Goal: Information Seeking & Learning: Learn about a topic

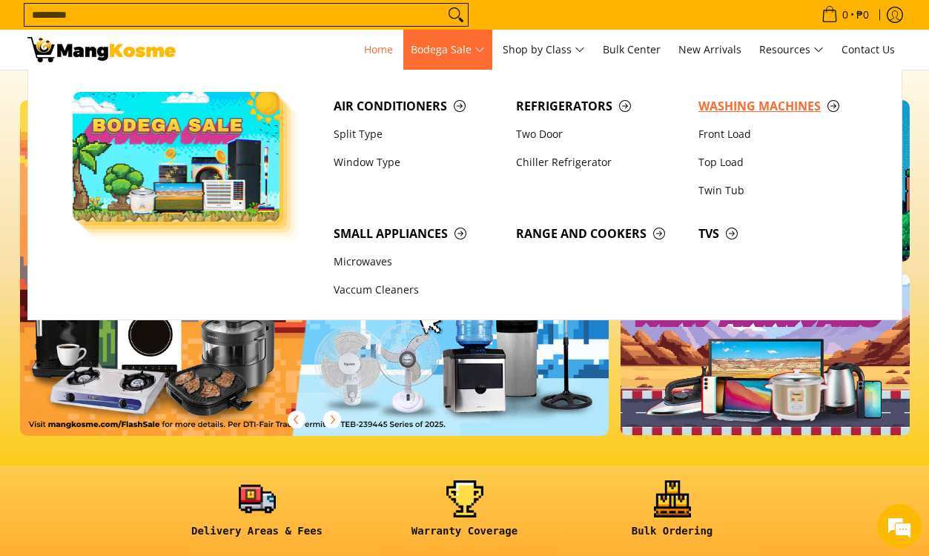
click at [736, 107] on span "Washing Machines" at bounding box center [783, 106] width 168 height 19
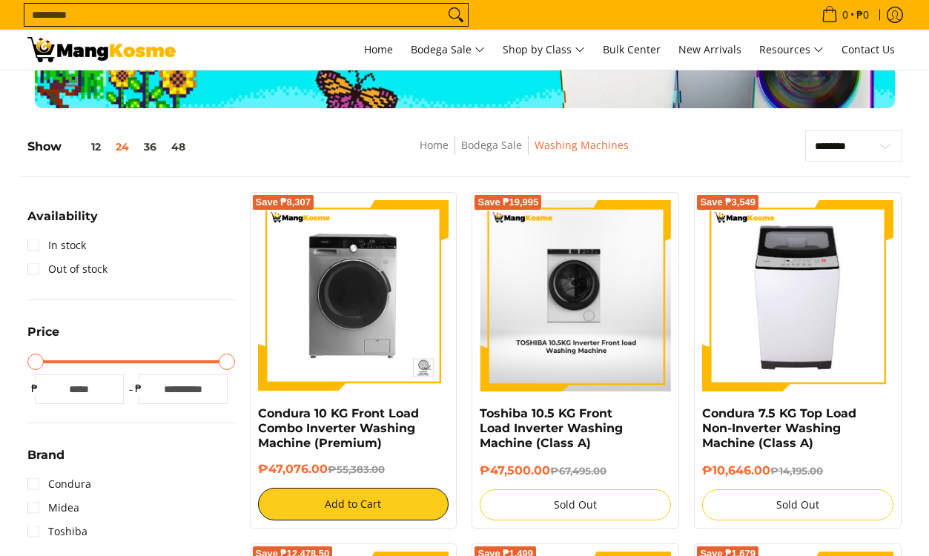
scroll to position [222, 0]
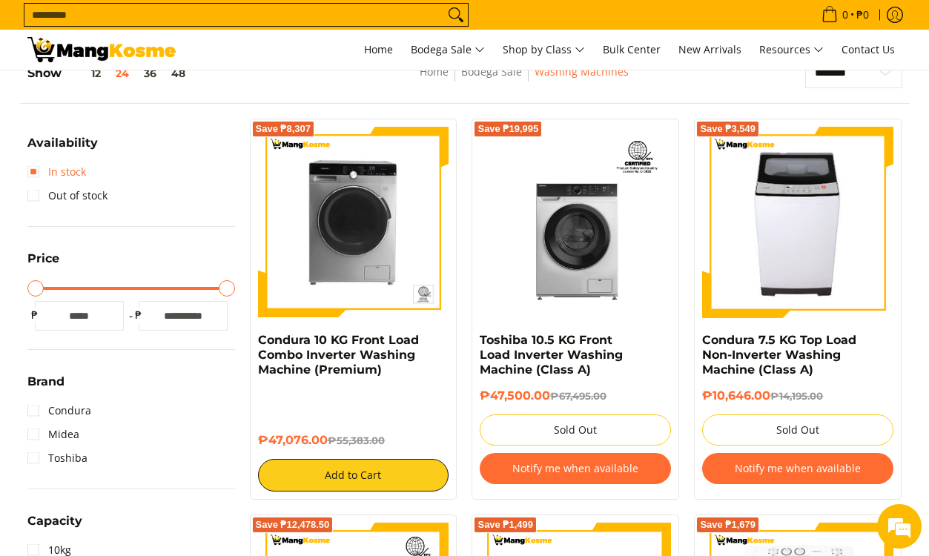
click at [30, 171] on link "In stock" at bounding box center [56, 172] width 59 height 24
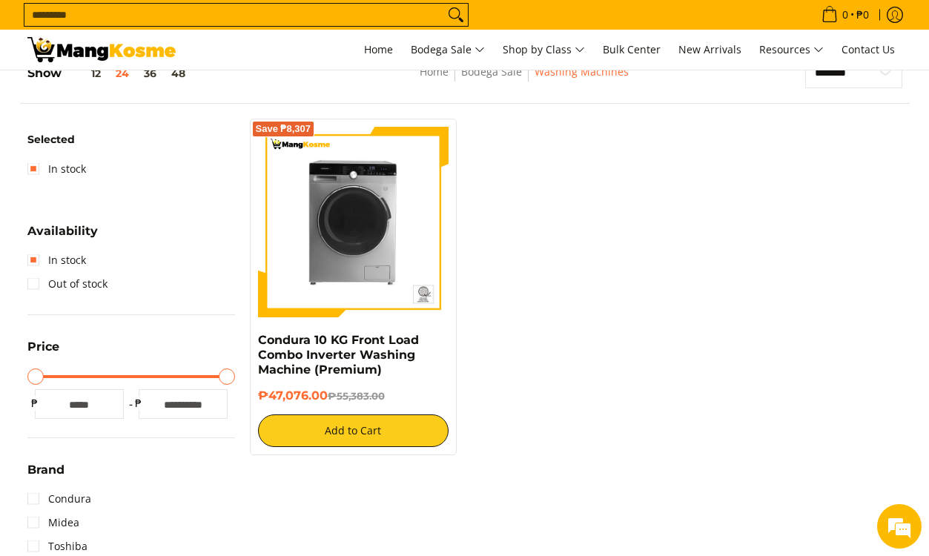
scroll to position [209, 0]
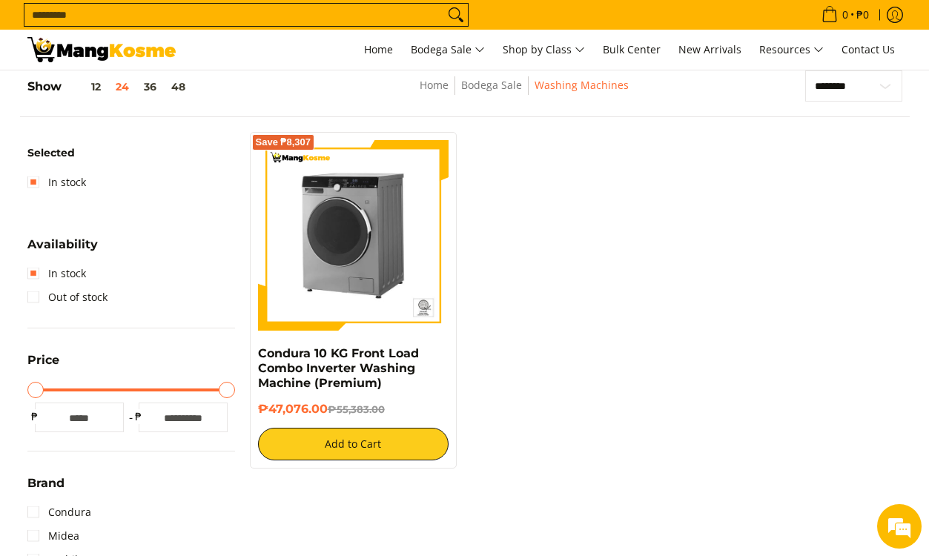
click at [366, 257] on img at bounding box center [353, 235] width 191 height 191
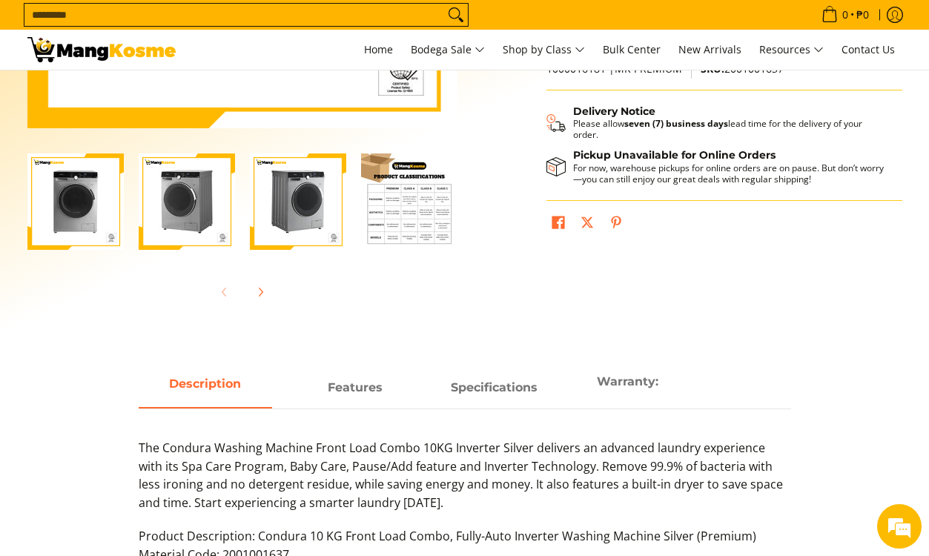
scroll to position [222, 0]
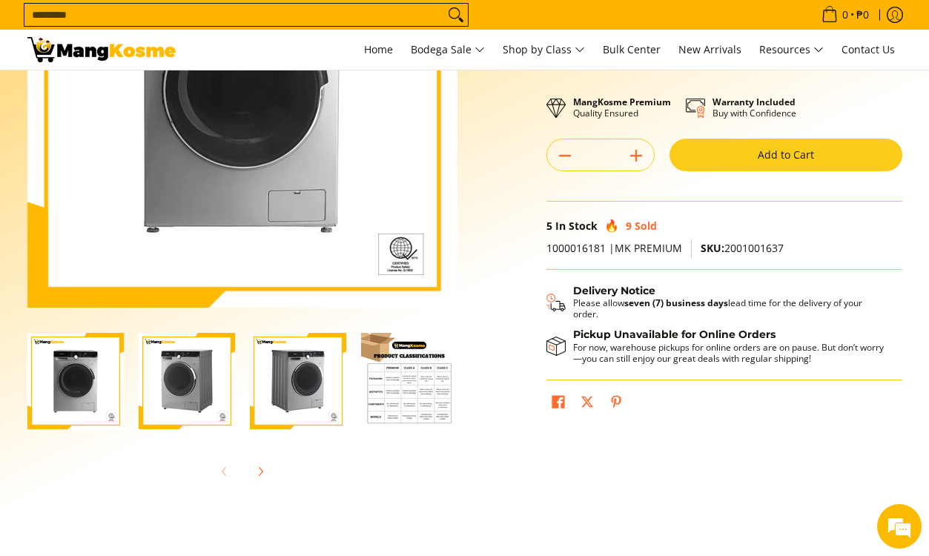
click at [67, 59] on img at bounding box center [101, 49] width 148 height 25
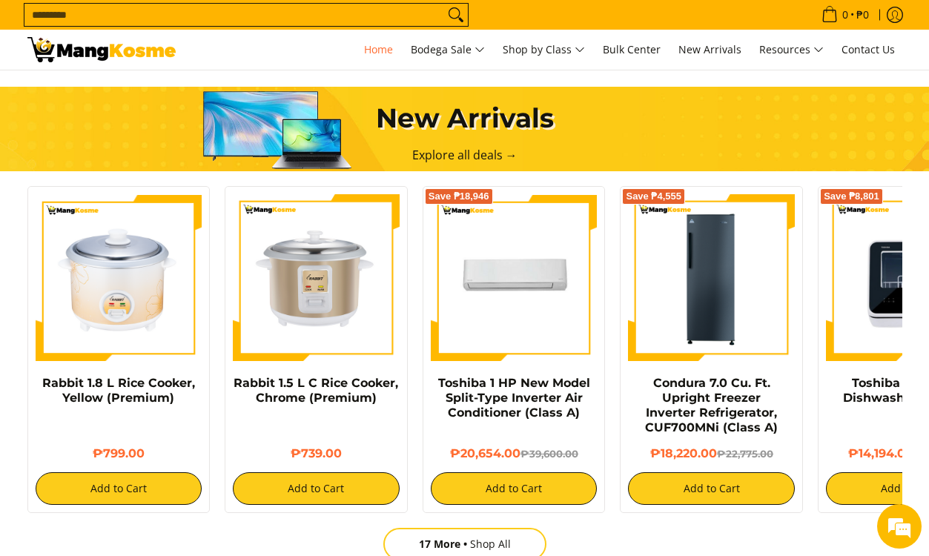
scroll to position [816, 0]
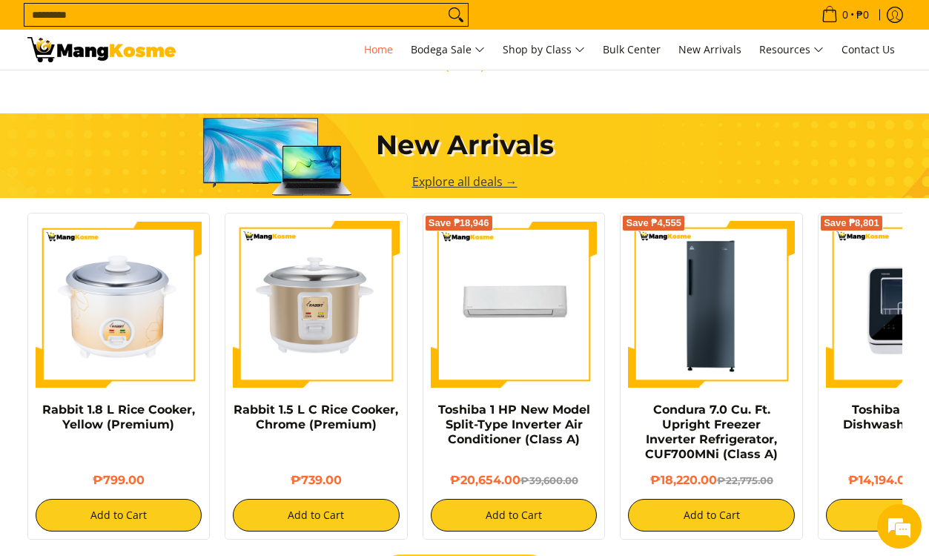
click at [464, 183] on link "Explore all deals →" at bounding box center [464, 182] width 105 height 16
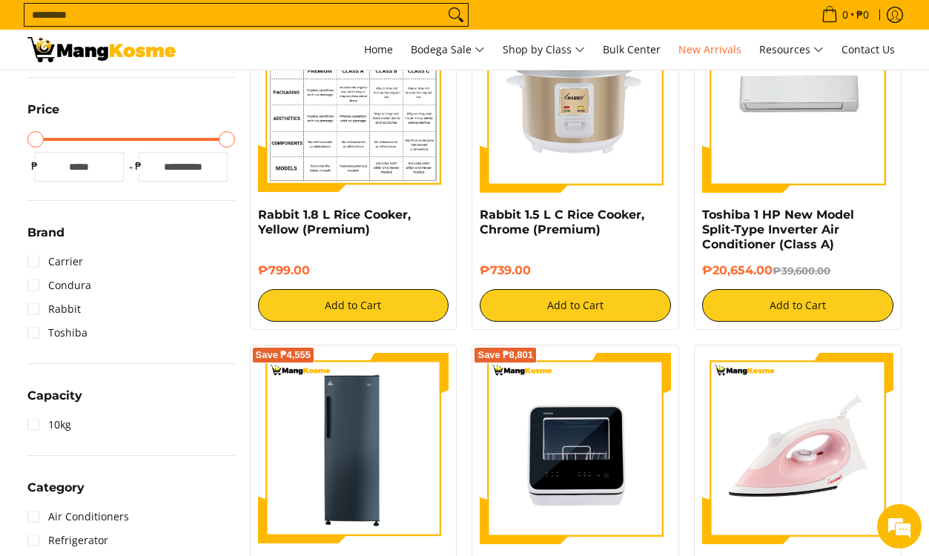
scroll to position [194, 0]
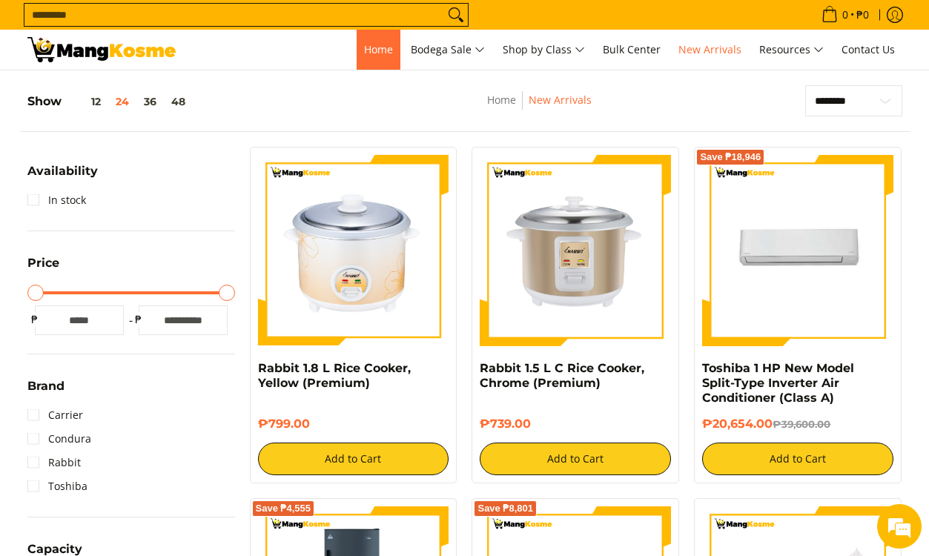
click at [370, 53] on span "Home" at bounding box center [378, 49] width 29 height 14
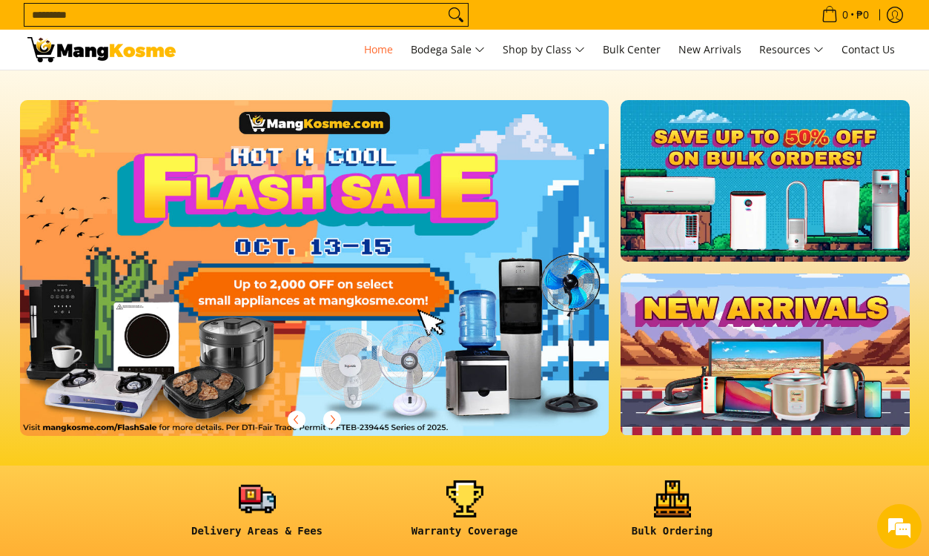
click at [280, 297] on link at bounding box center [338, 280] width 637 height 360
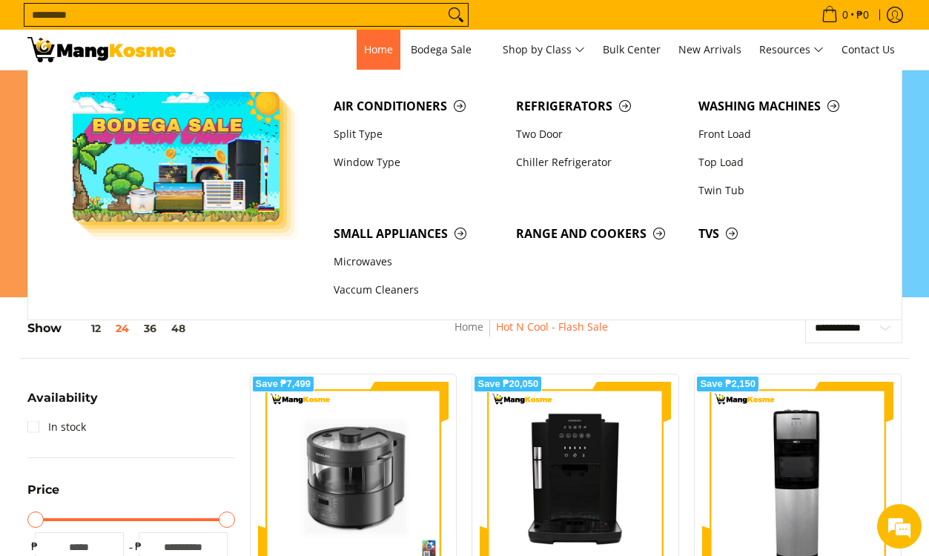
click at [375, 42] on span "Home" at bounding box center [378, 49] width 29 height 14
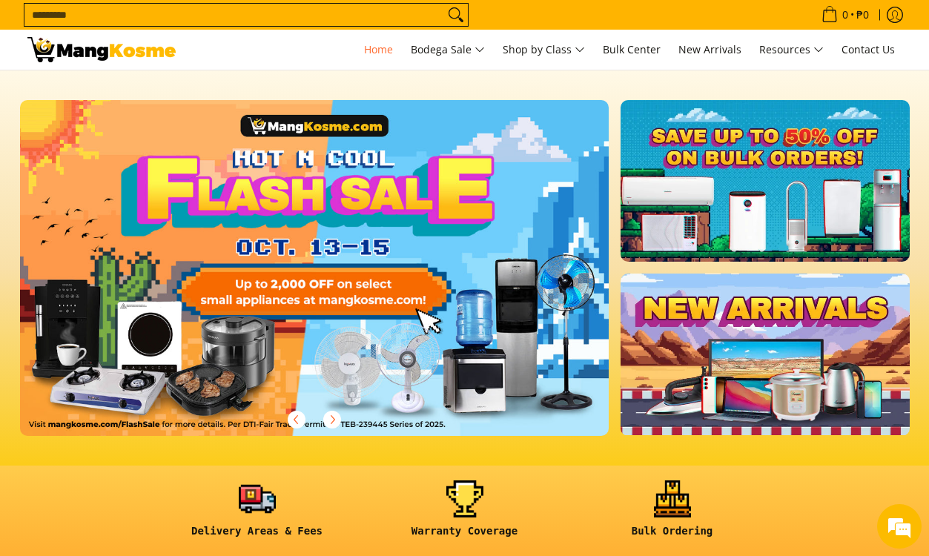
click at [776, 205] on link at bounding box center [765, 181] width 288 height 162
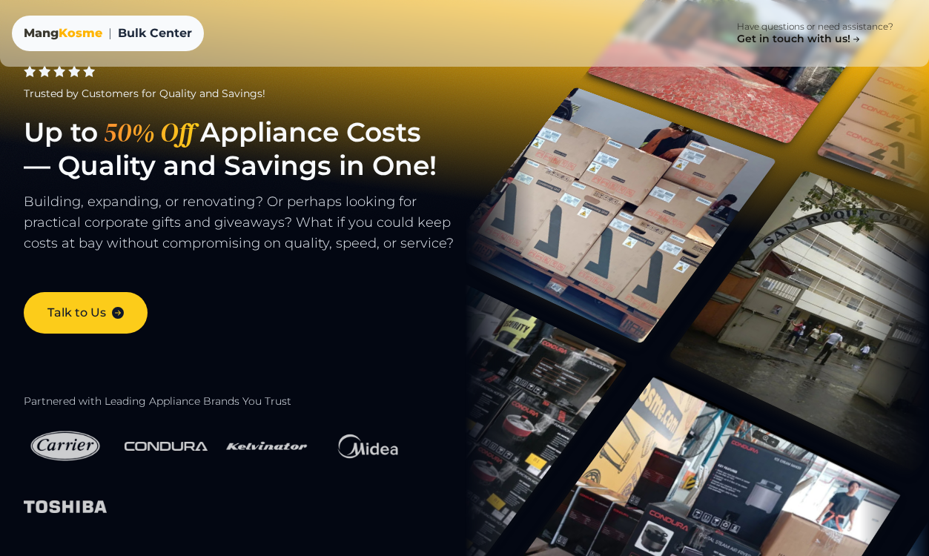
click at [32, 32] on div "Mang Kosme" at bounding box center [63, 33] width 79 height 18
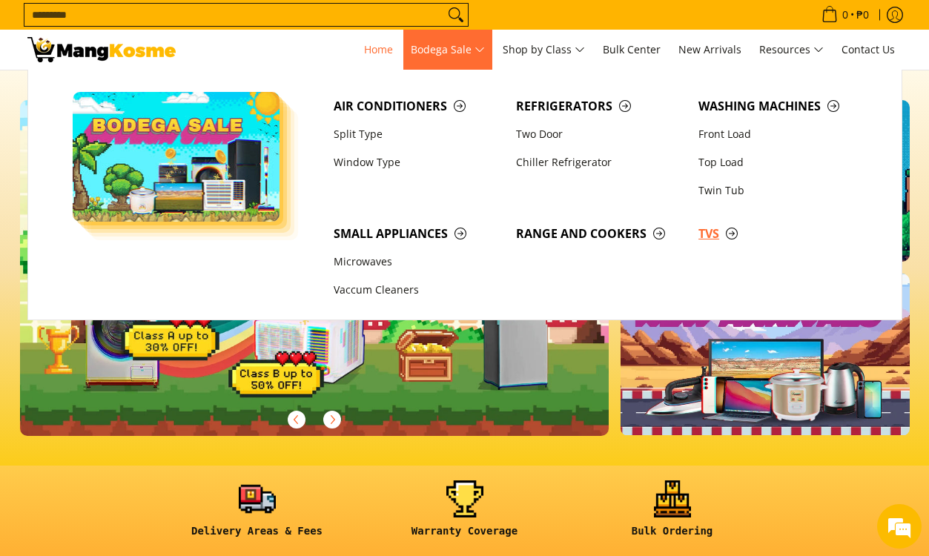
scroll to position [0, 590]
click at [707, 233] on span "TVs" at bounding box center [783, 234] width 168 height 19
click at [703, 139] on link "Front Load" at bounding box center [782, 134] width 182 height 28
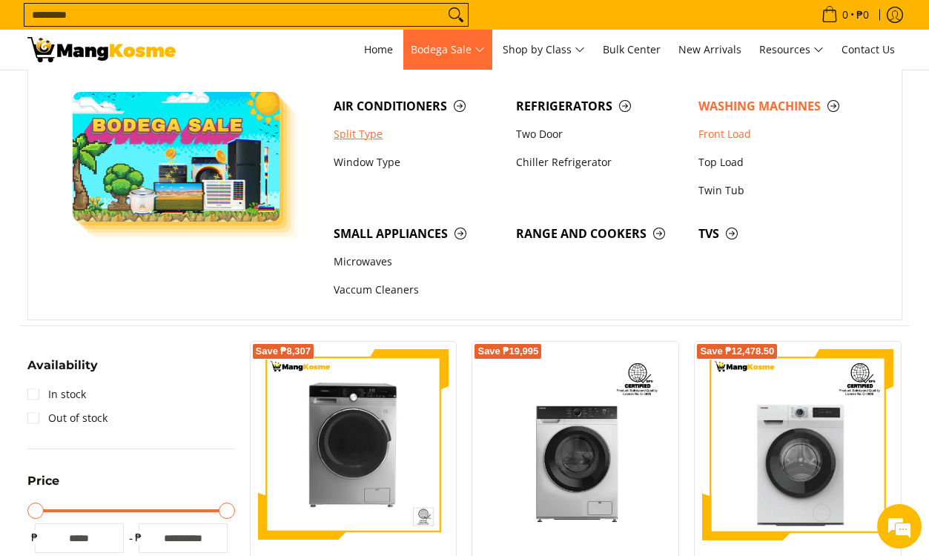
click at [337, 136] on link "Split Type" at bounding box center [417, 134] width 182 height 28
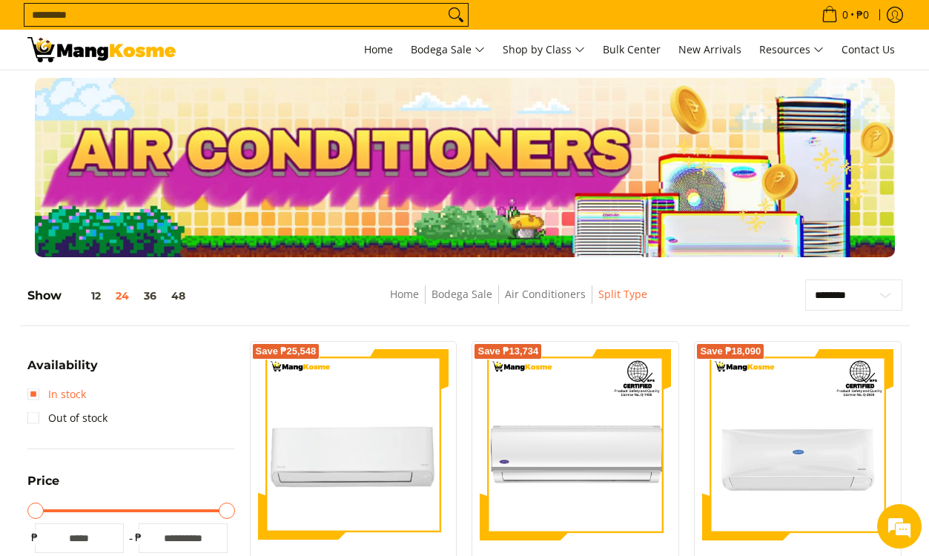
click at [33, 392] on link "In stock" at bounding box center [56, 395] width 59 height 24
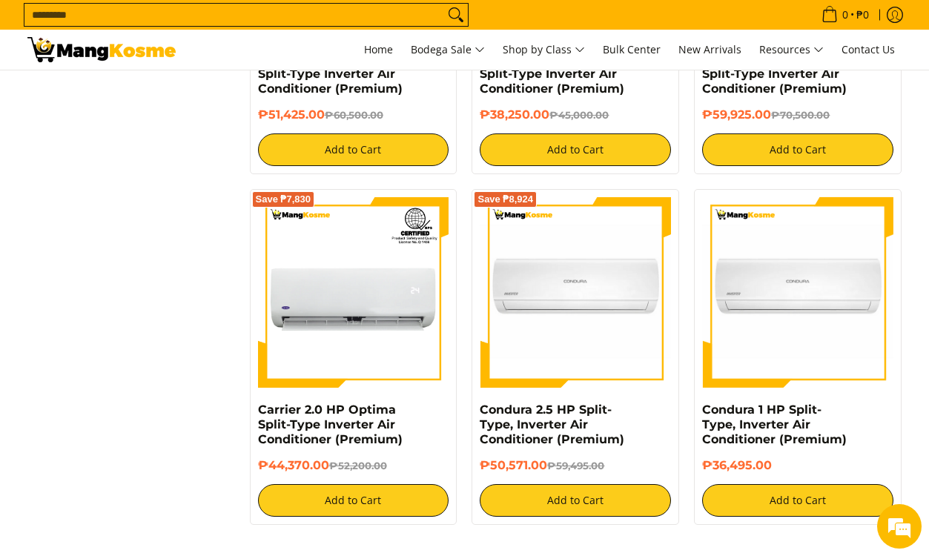
scroll to position [1915, 0]
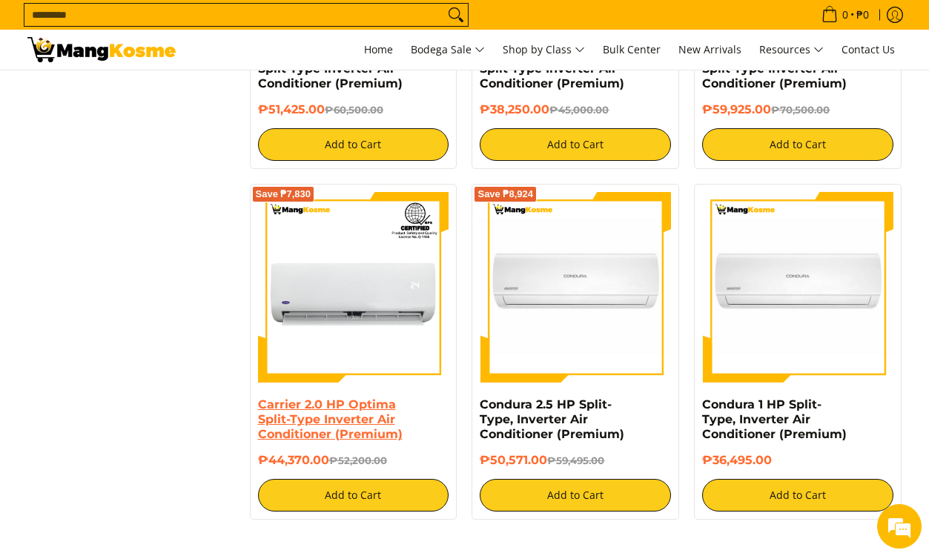
click at [331, 427] on link "Carrier 2.0 HP Optima Split-Type Inverter Air Conditioner (Premium)" at bounding box center [330, 420] width 145 height 44
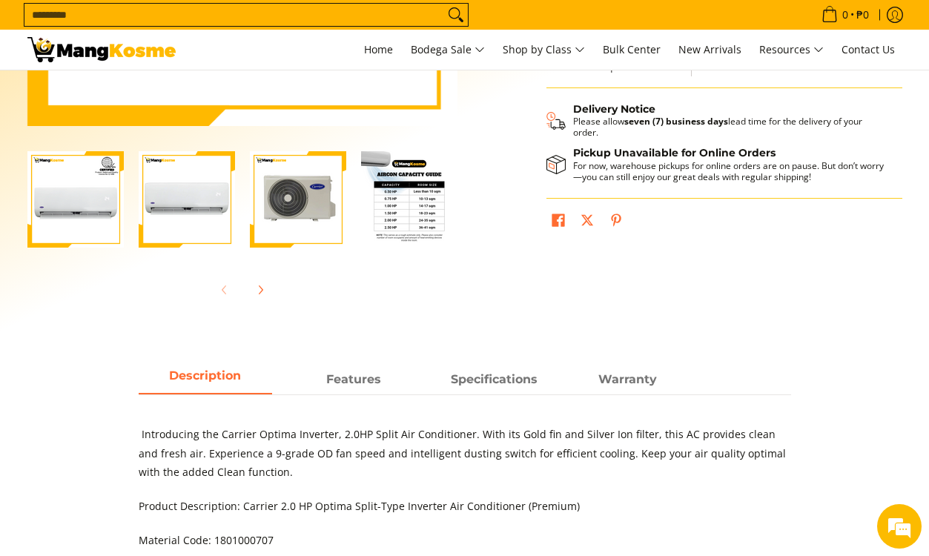
scroll to position [519, 0]
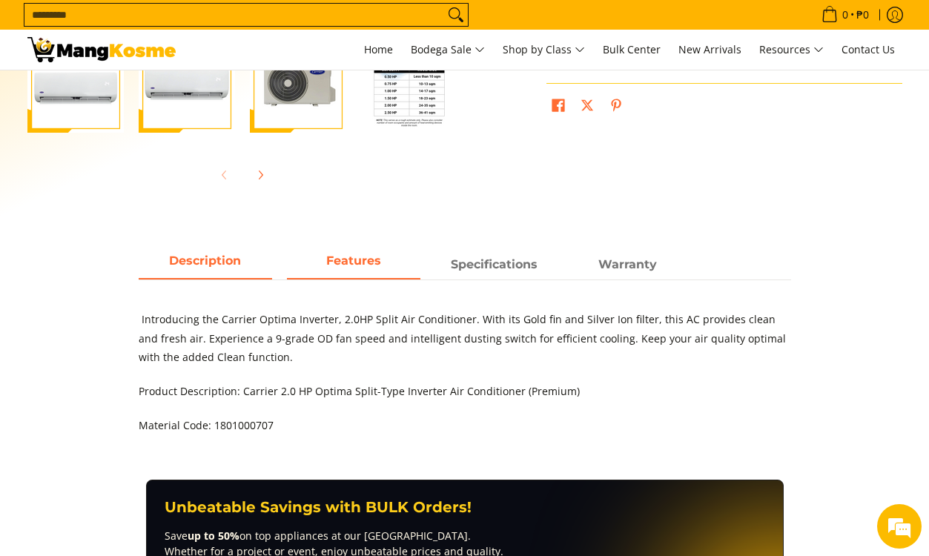
click at [334, 265] on strong "Features" at bounding box center [353, 261] width 55 height 14
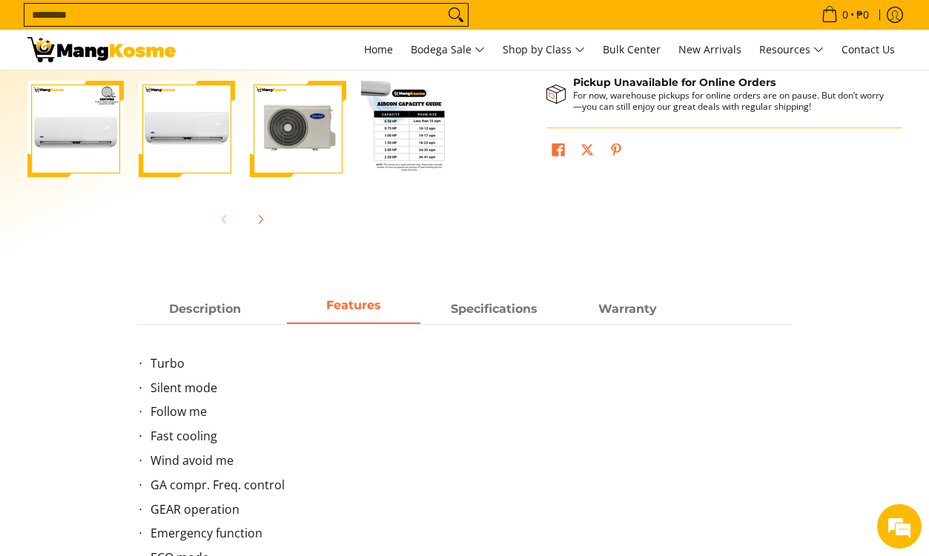
scroll to position [297, 0]
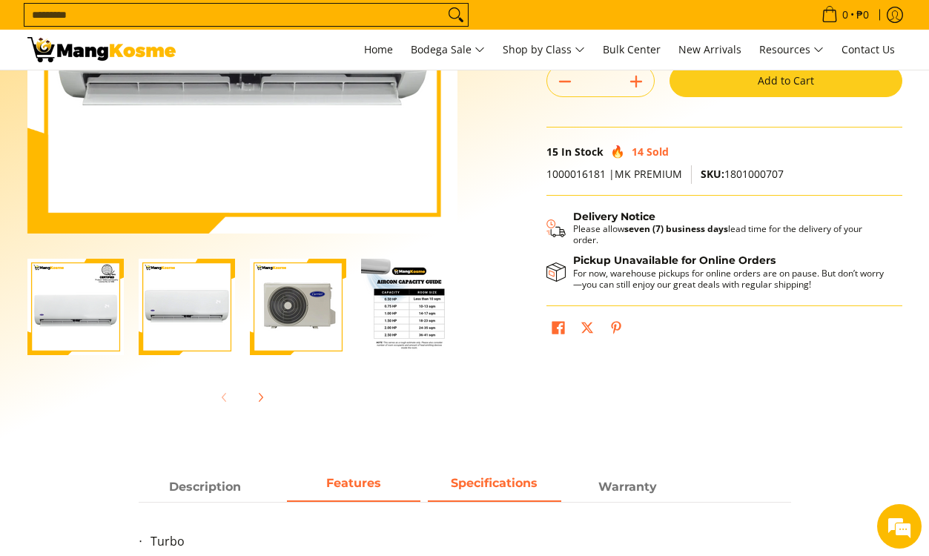
click at [452, 486] on strong "Specifications" at bounding box center [494, 483] width 87 height 14
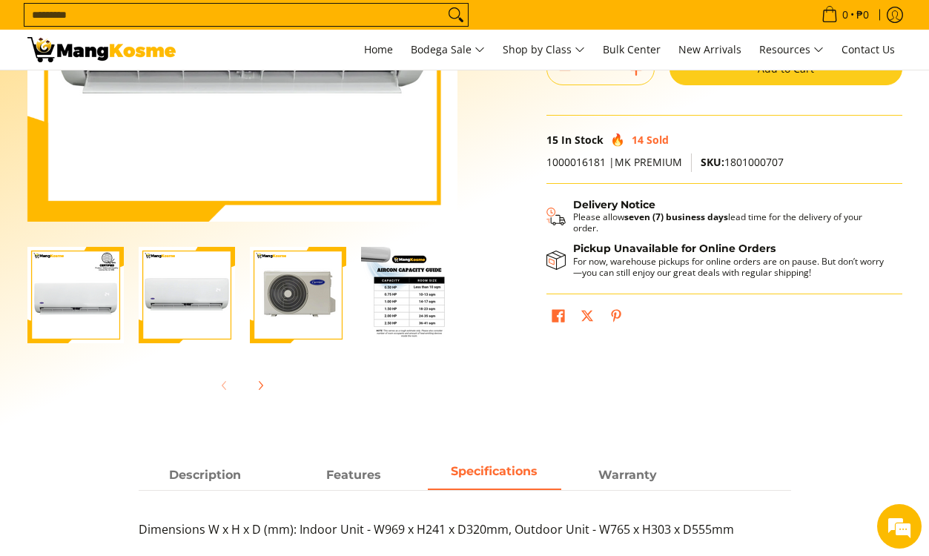
scroll to position [593, 0]
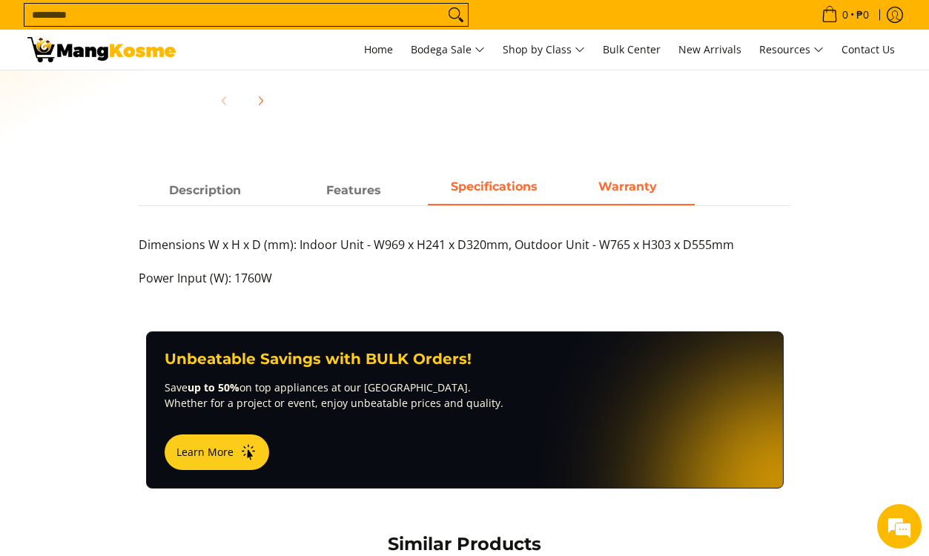
click at [617, 186] on strong "Warranty" at bounding box center [627, 186] width 59 height 14
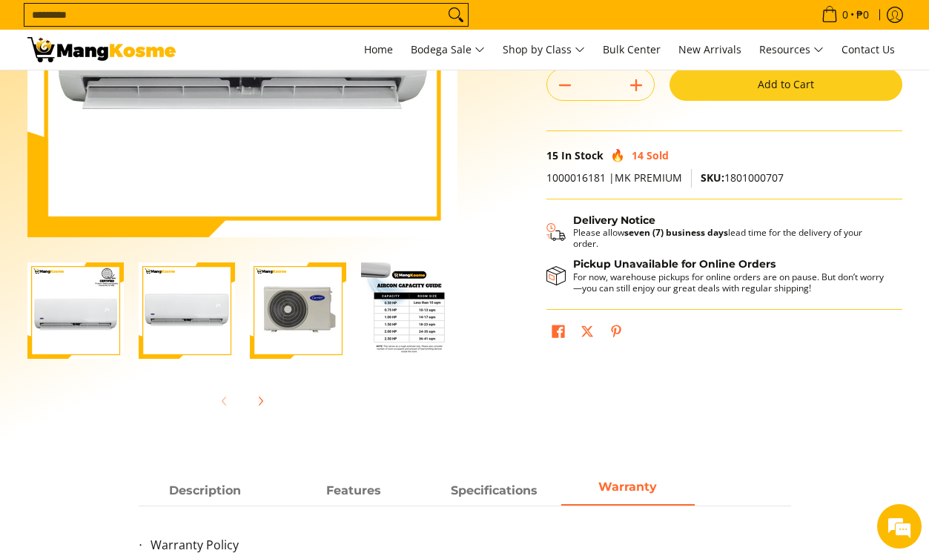
scroll to position [297, 0]
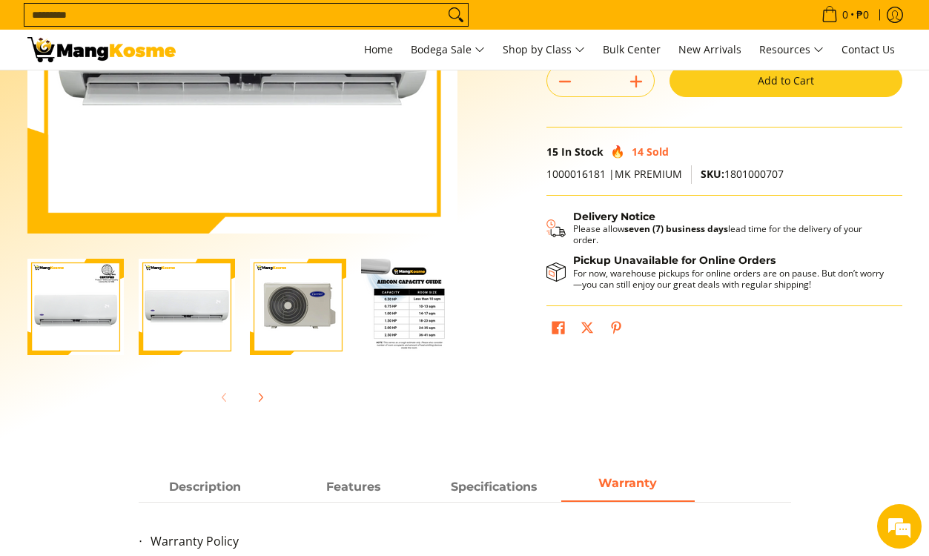
click at [318, 324] on img "Carrier 2.0 HP Optima Split-Type Inverter Air Conditioner (Premium)-3" at bounding box center [298, 307] width 96 height 96
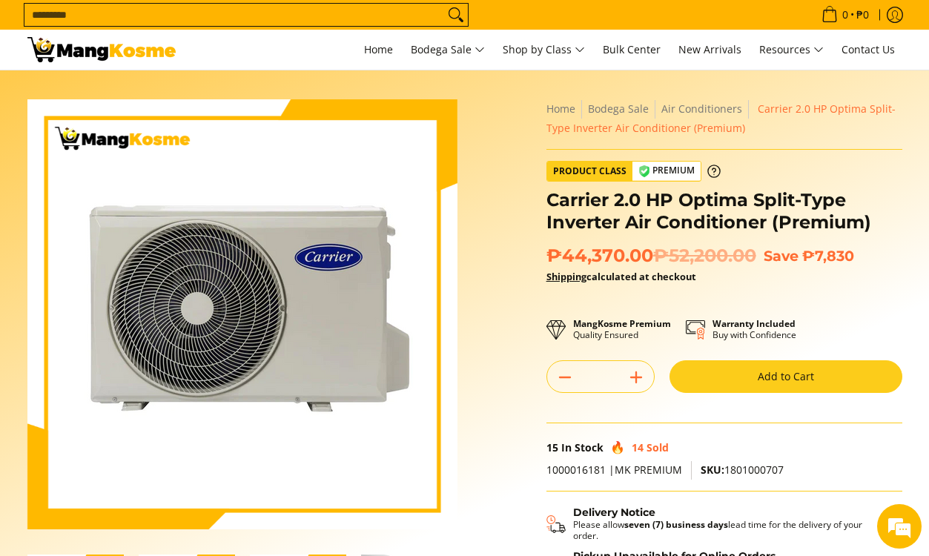
scroll to position [0, 0]
